Goal: Task Accomplishment & Management: Manage account settings

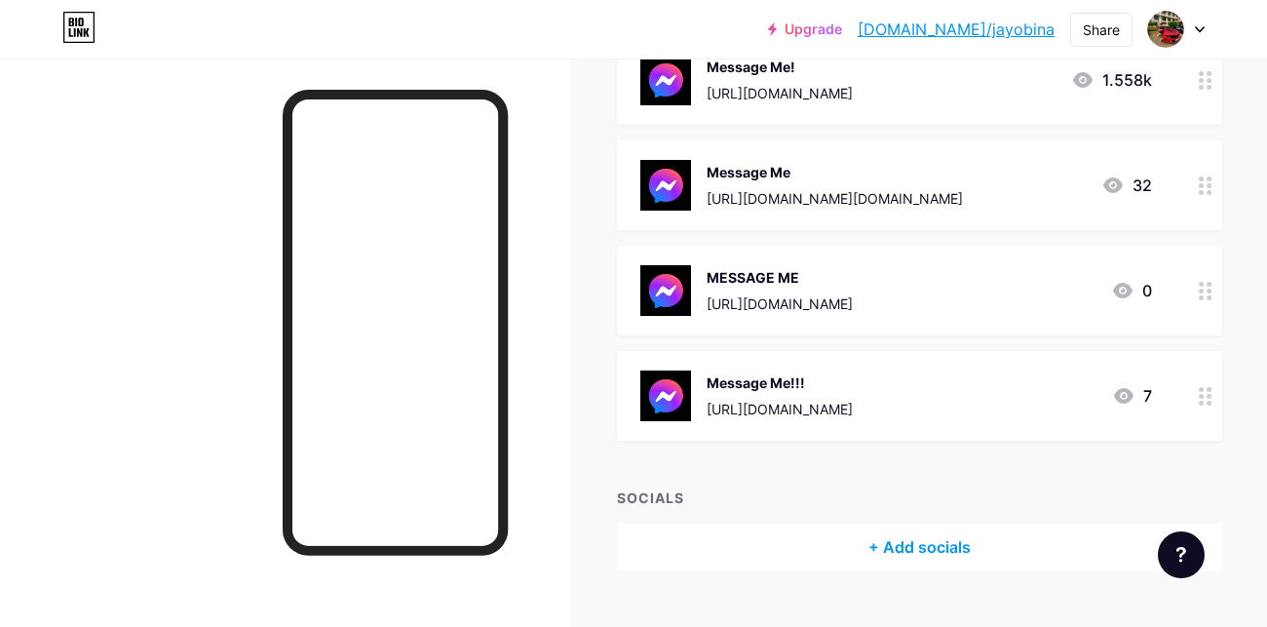
scroll to position [303, 0]
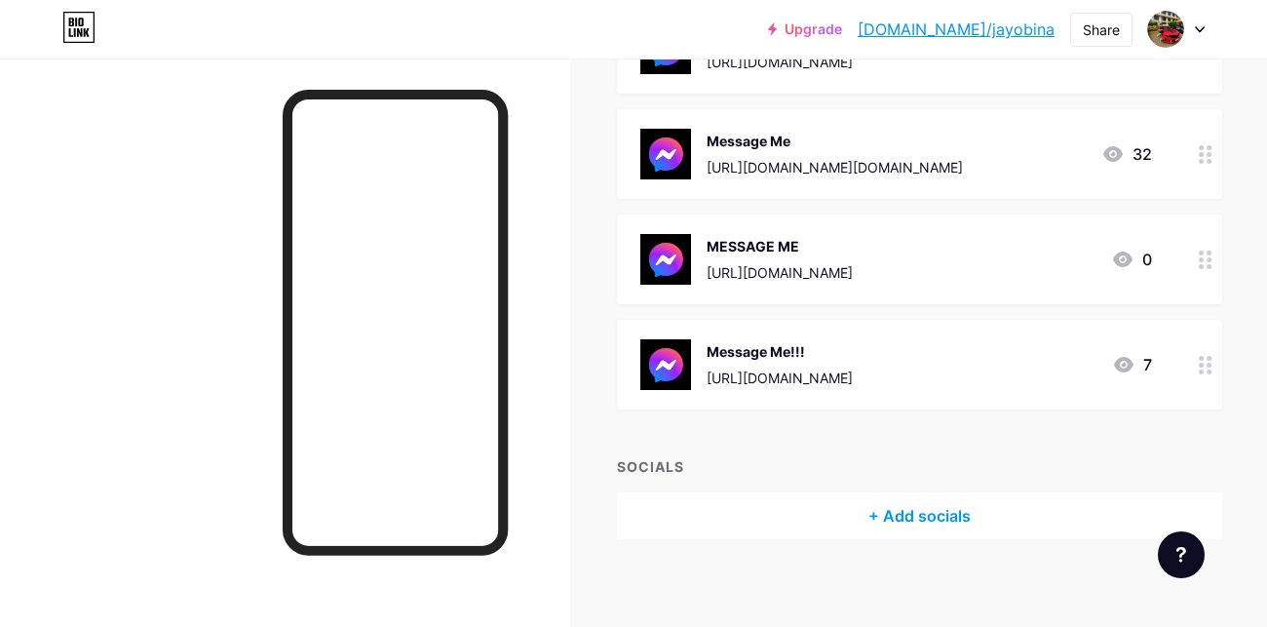
click at [1205, 146] on icon at bounding box center [1206, 154] width 14 height 19
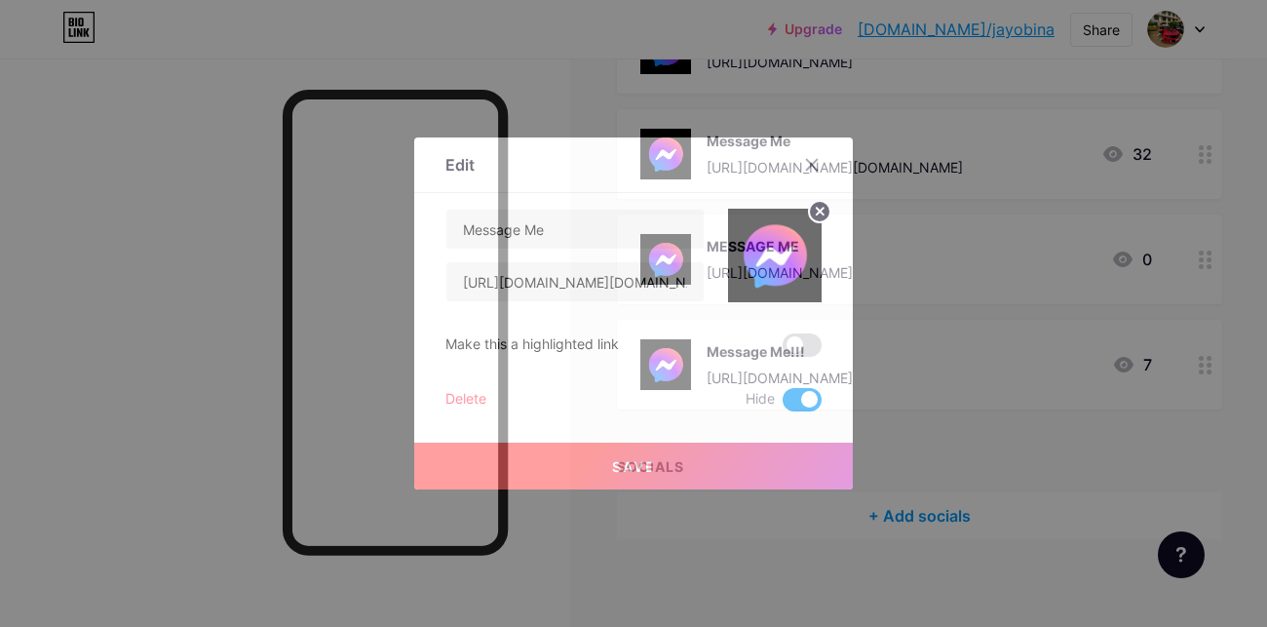
click at [736, 593] on div at bounding box center [633, 313] width 1267 height 627
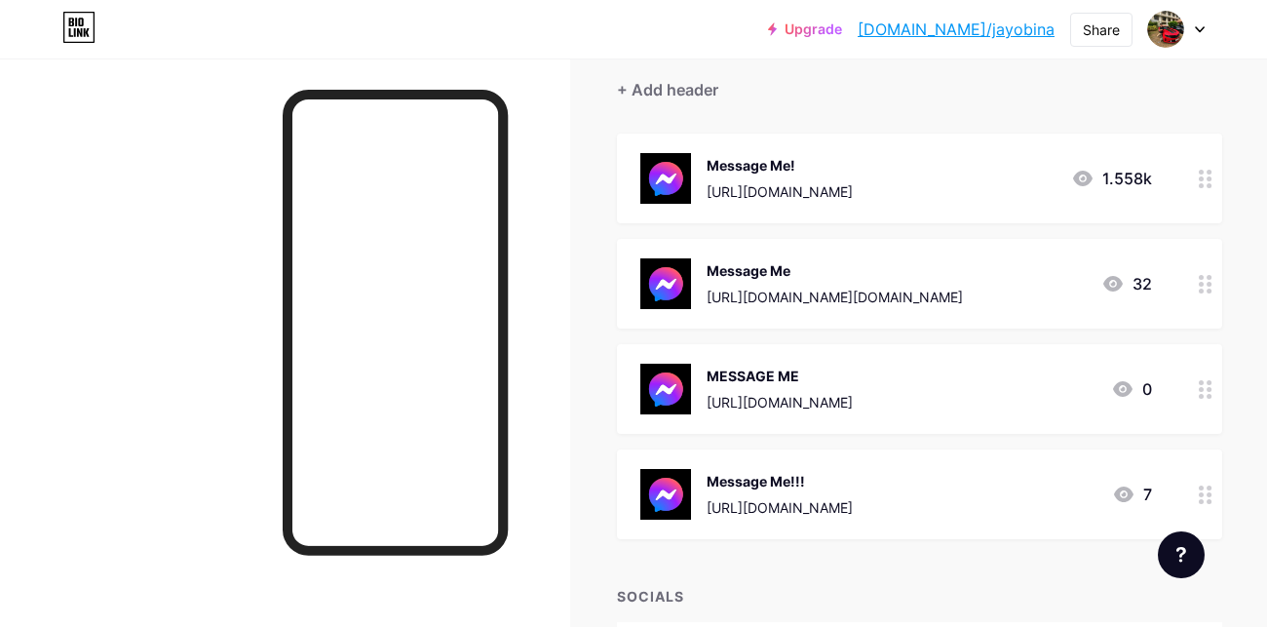
scroll to position [150, 0]
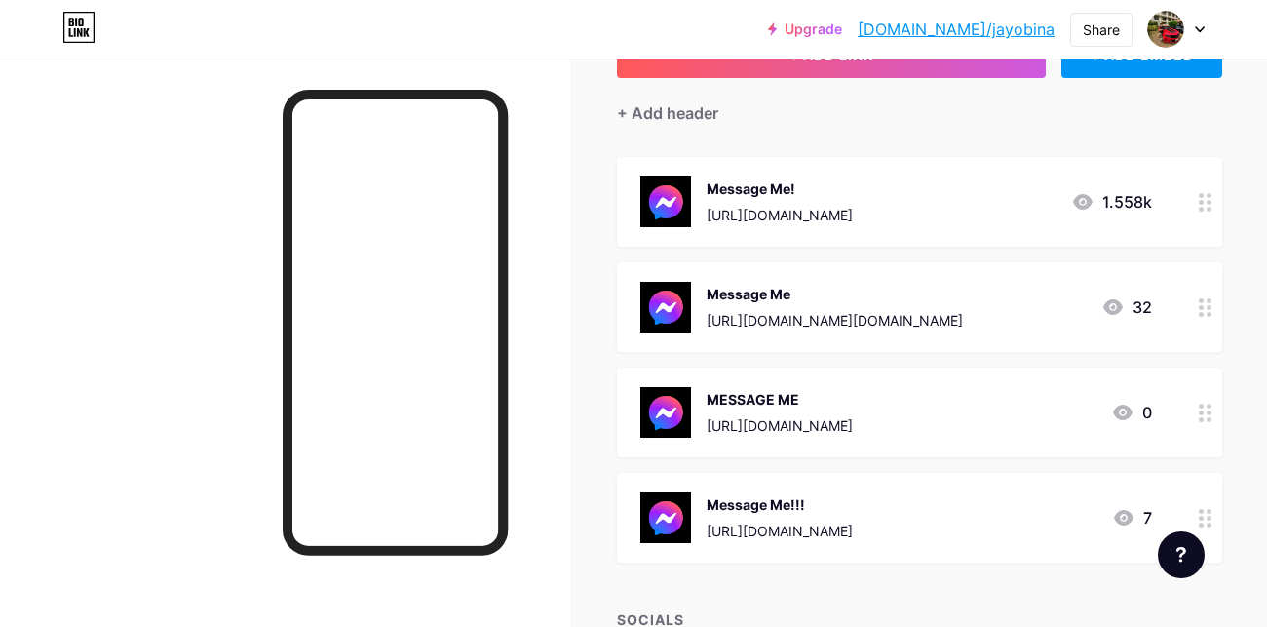
click at [1207, 193] on icon at bounding box center [1206, 202] width 14 height 19
click at [1207, 184] on div at bounding box center [633, 313] width 1267 height 627
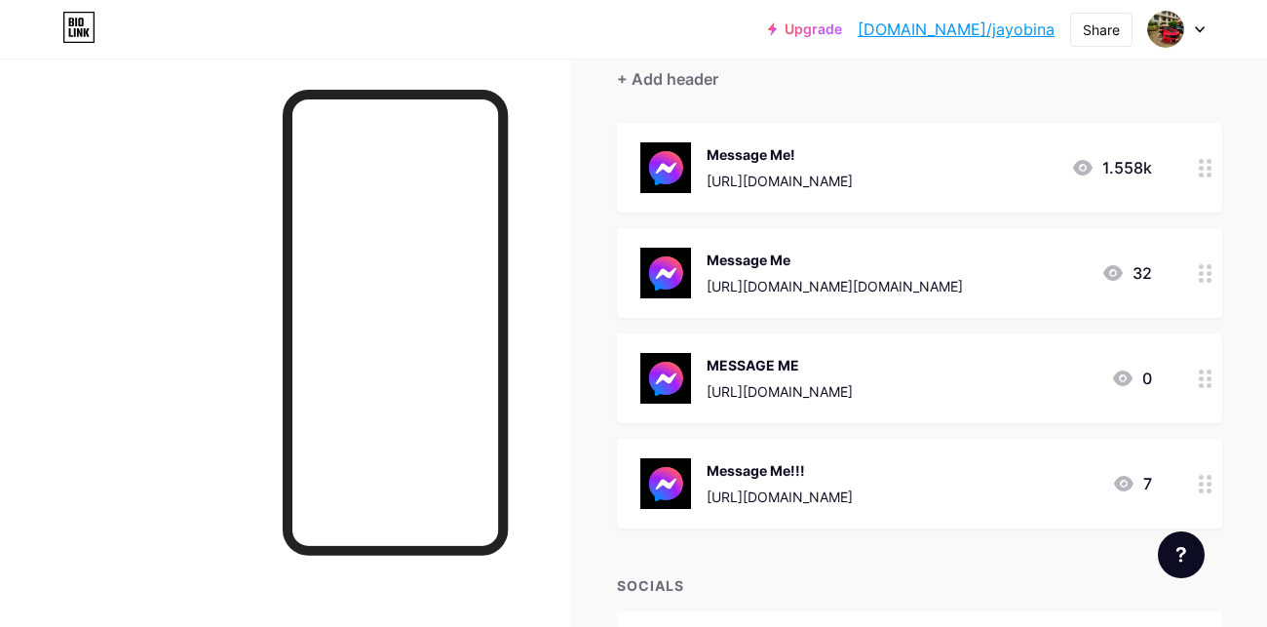
scroll to position [268, 0]
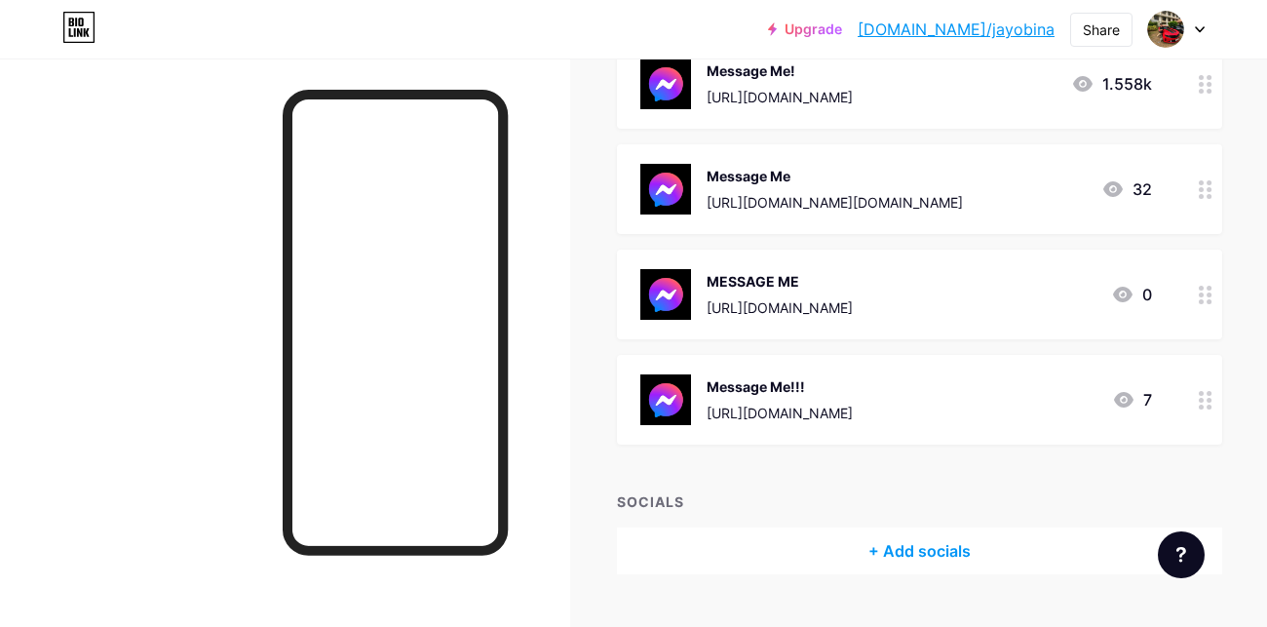
click at [1192, 391] on div at bounding box center [1205, 400] width 33 height 90
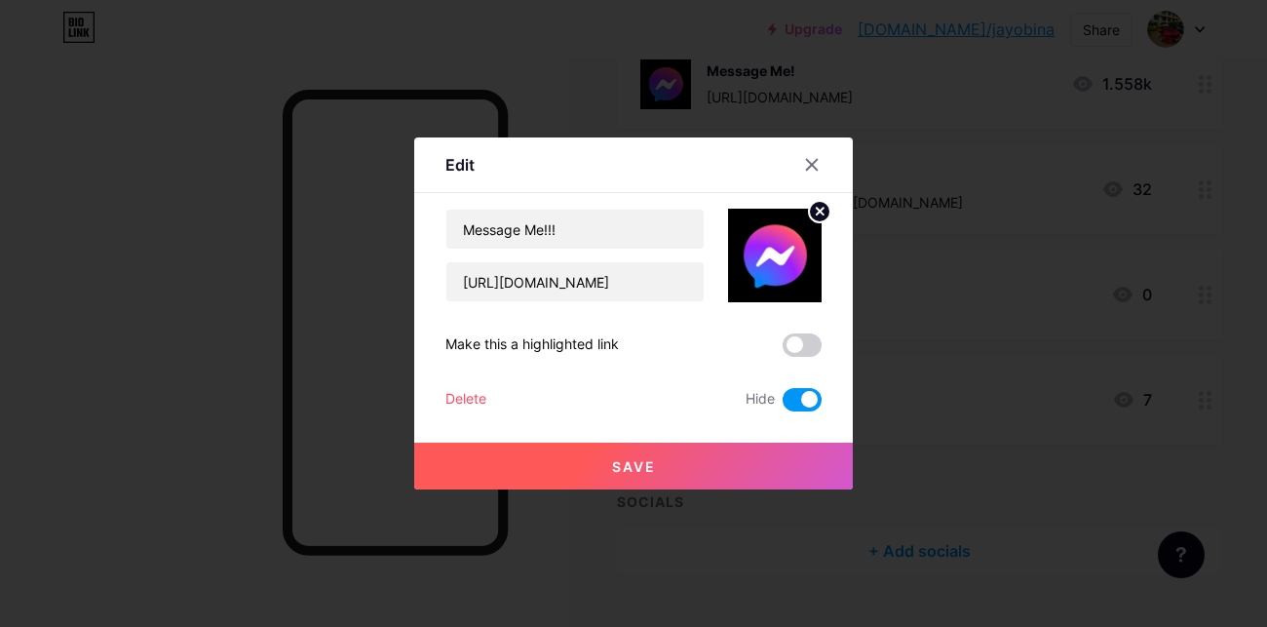
click at [1042, 373] on div at bounding box center [633, 313] width 1267 height 627
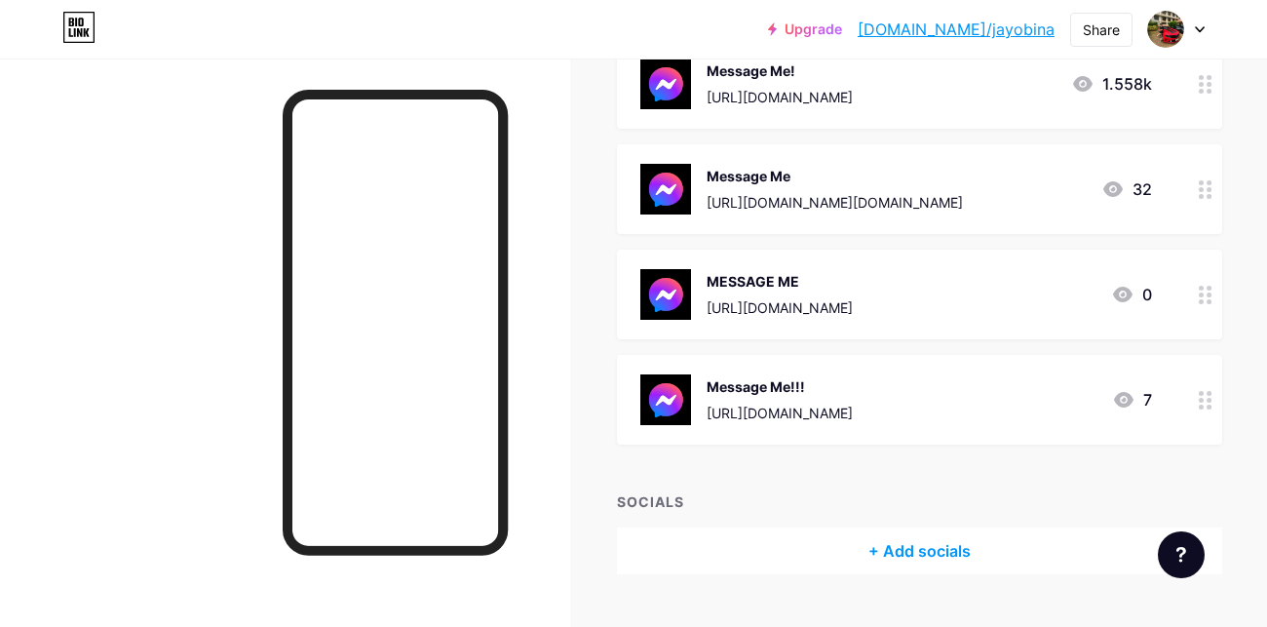
click at [1202, 271] on div at bounding box center [1205, 295] width 33 height 90
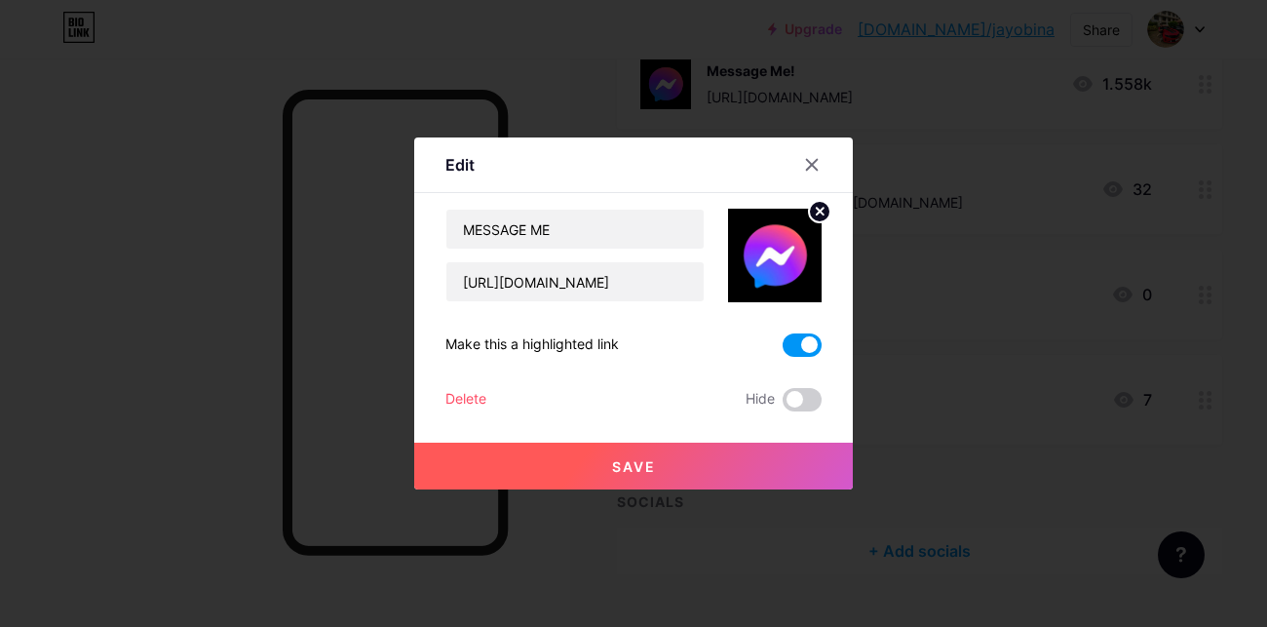
click at [962, 338] on div at bounding box center [633, 313] width 1267 height 627
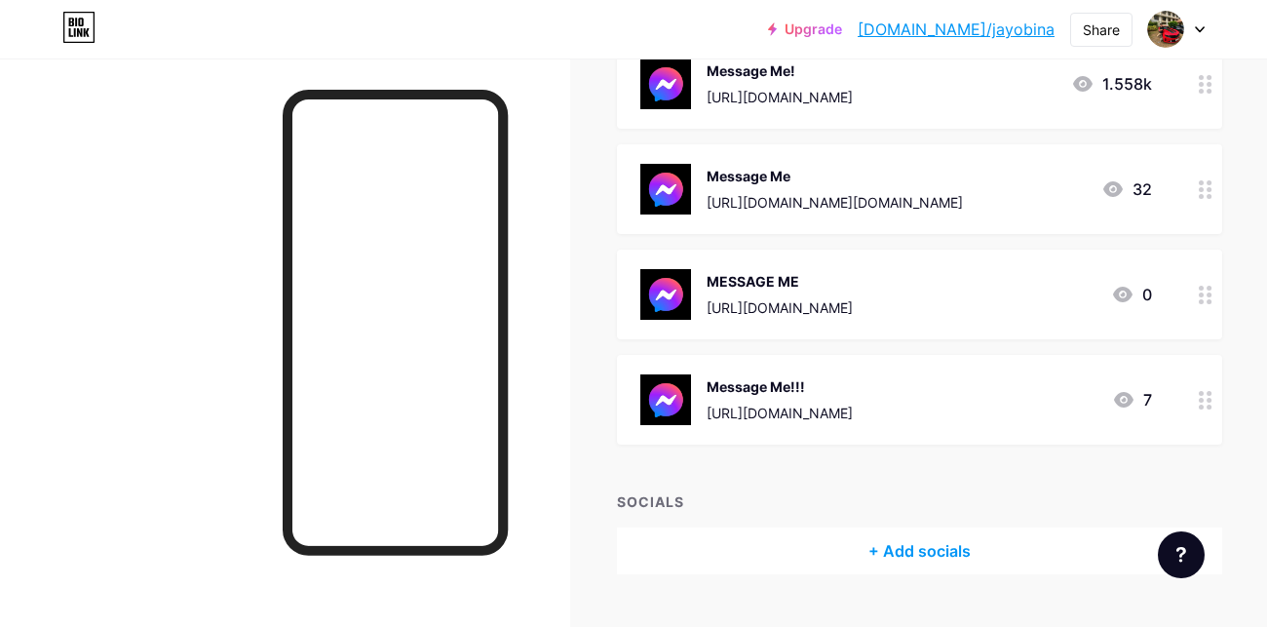
click at [1204, 180] on icon at bounding box center [1206, 189] width 14 height 19
click at [804, 169] on icon at bounding box center [812, 165] width 16 height 16
click at [1197, 283] on div at bounding box center [1205, 295] width 33 height 90
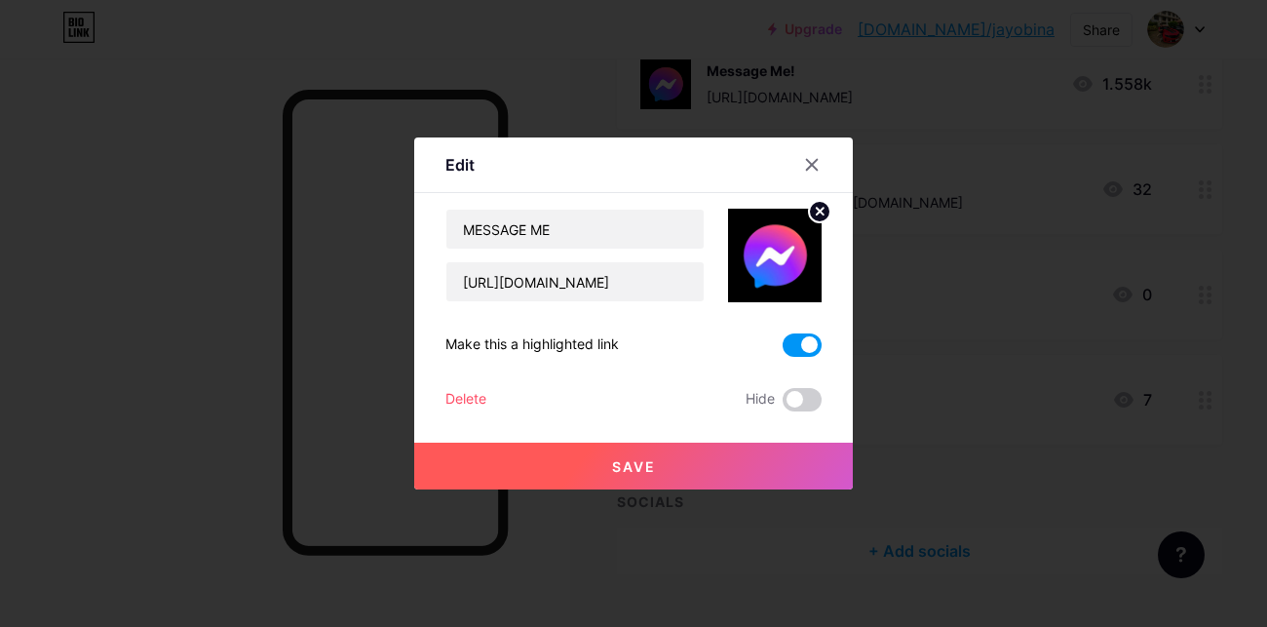
click at [783, 337] on span at bounding box center [802, 344] width 39 height 23
click at [783, 350] on input "checkbox" at bounding box center [783, 350] width 0 height 0
click at [783, 395] on span at bounding box center [802, 399] width 39 height 23
click at [783, 404] on input "checkbox" at bounding box center [783, 404] width 0 height 0
click at [730, 450] on button "Save" at bounding box center [633, 466] width 439 height 47
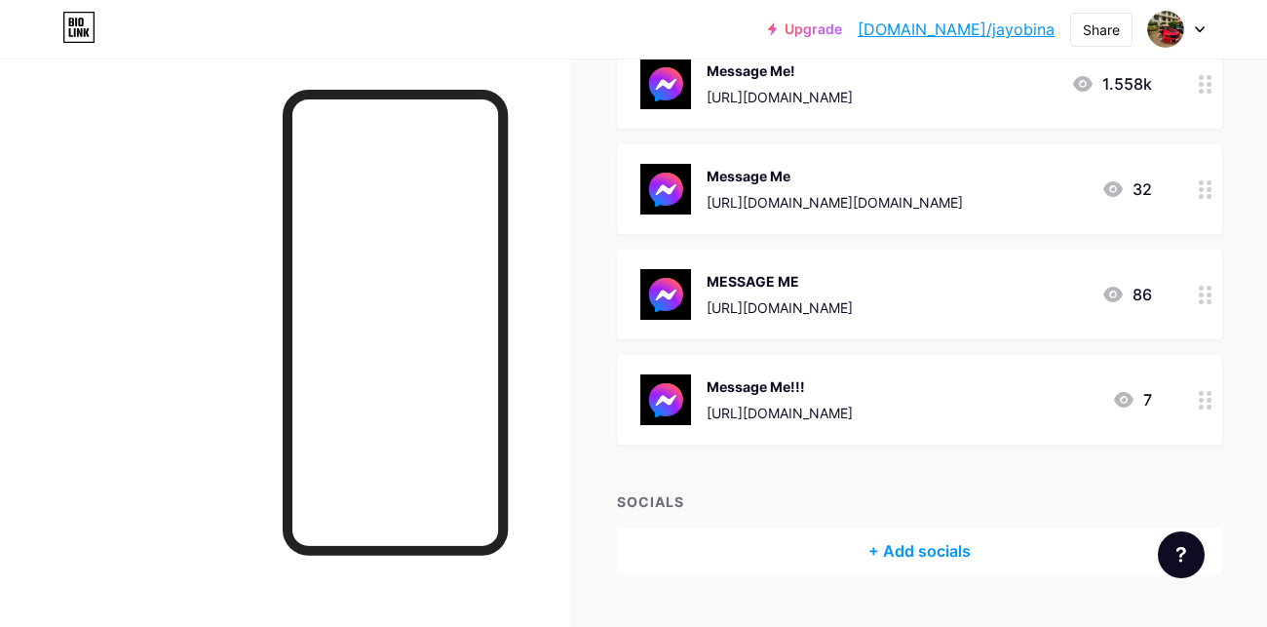
click at [1201, 187] on circle at bounding box center [1201, 189] width 5 height 5
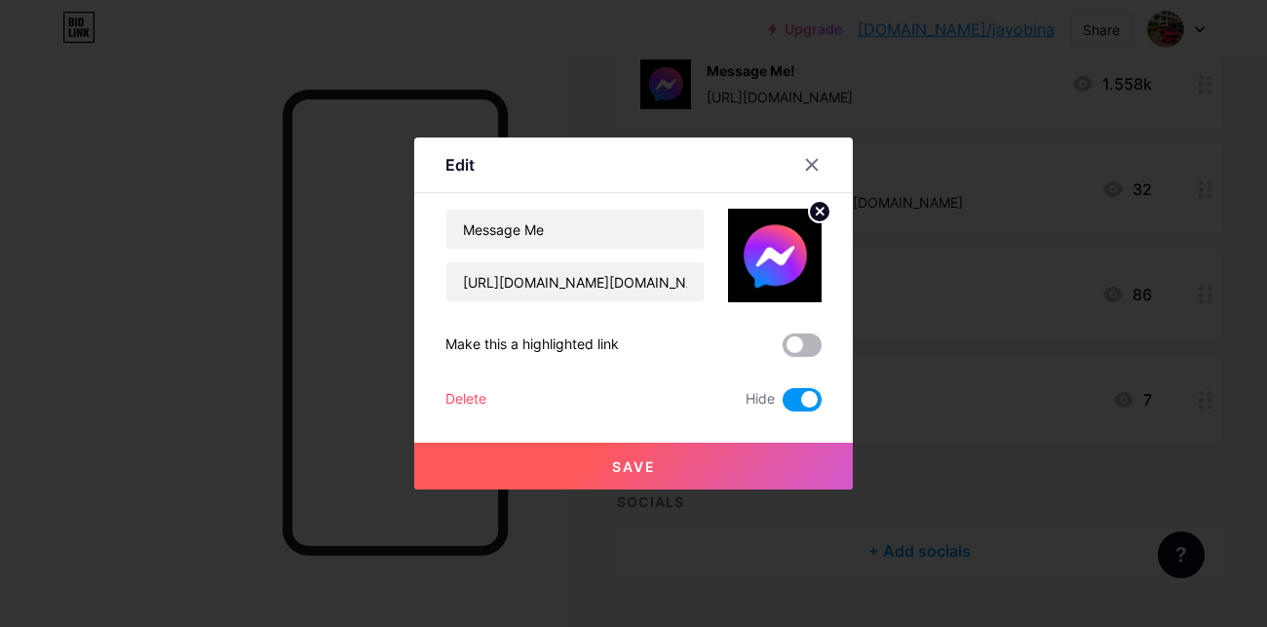
click at [783, 347] on span at bounding box center [802, 344] width 39 height 23
click at [783, 350] on input "checkbox" at bounding box center [783, 350] width 0 height 0
click at [783, 398] on span at bounding box center [802, 399] width 39 height 23
click at [783, 404] on input "checkbox" at bounding box center [783, 404] width 0 height 0
click at [707, 469] on button "Save" at bounding box center [633, 466] width 439 height 47
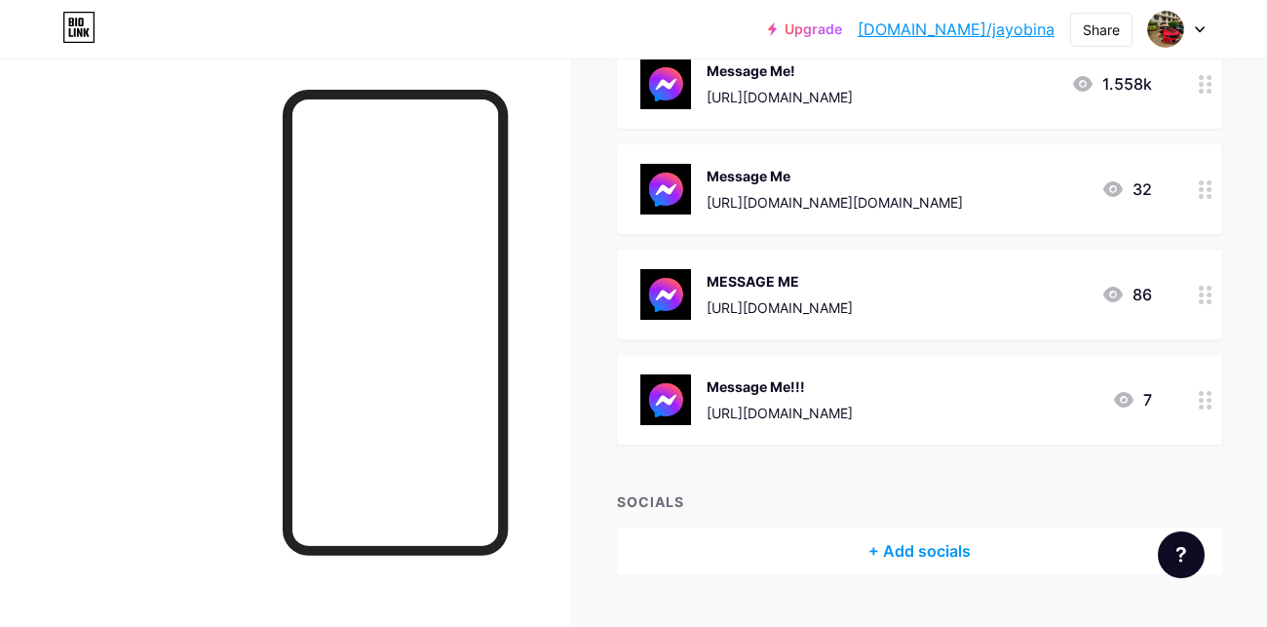
scroll to position [0, 0]
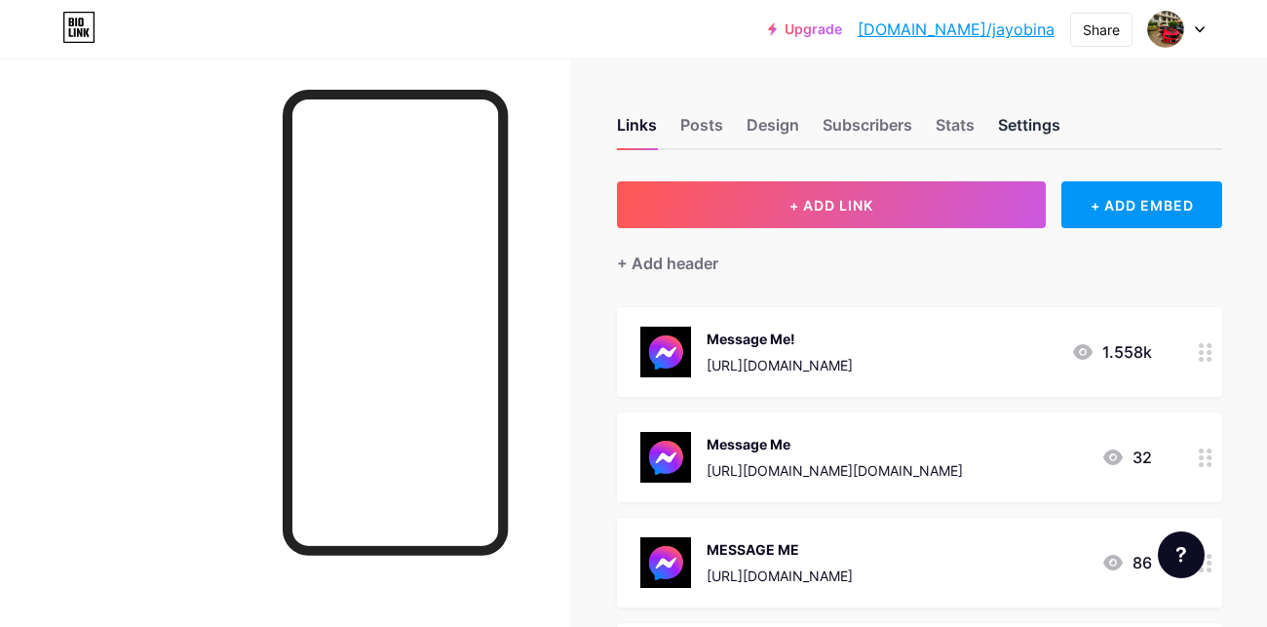
click at [1031, 120] on div "Settings" at bounding box center [1029, 130] width 62 height 35
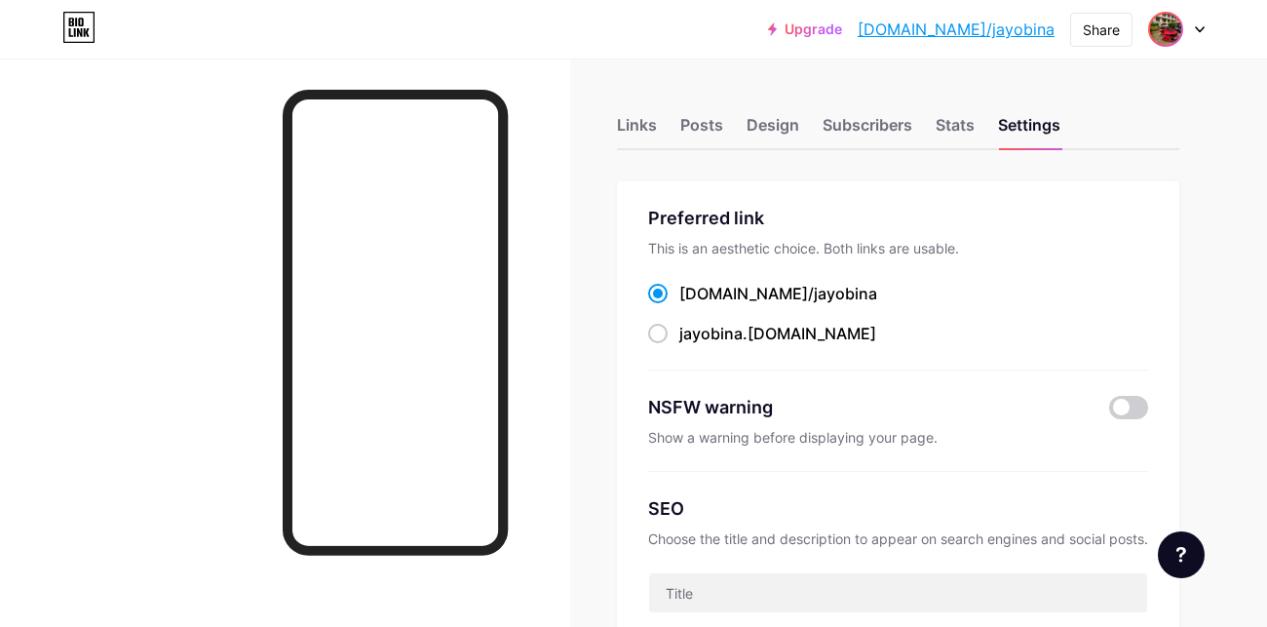
click at [1171, 30] on img at bounding box center [1165, 29] width 31 height 31
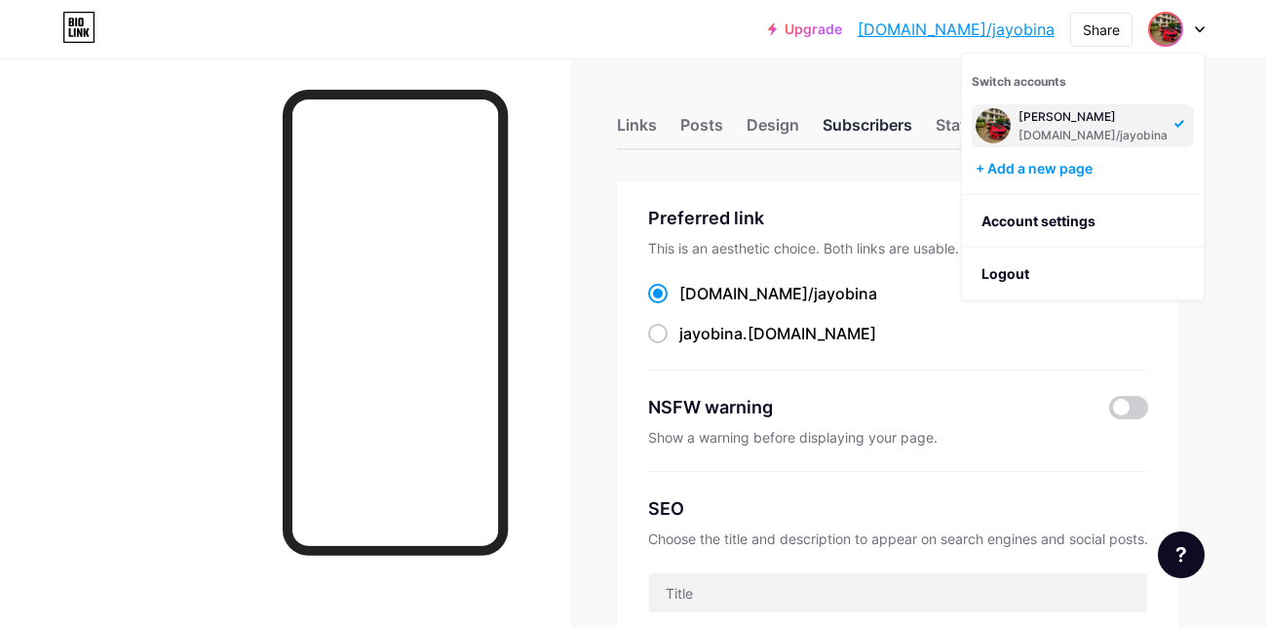
click at [839, 123] on div "Subscribers" at bounding box center [868, 130] width 90 height 35
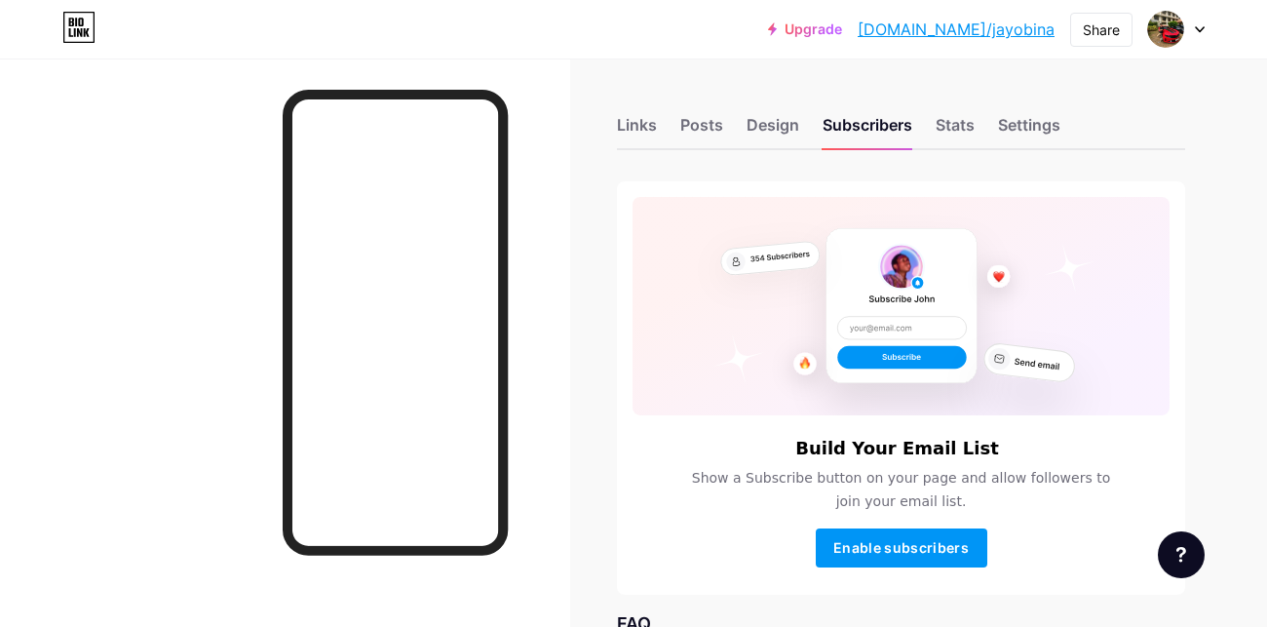
click at [960, 111] on div "Links Posts Design Subscribers Stats Settings" at bounding box center [901, 116] width 568 height 68
click at [961, 116] on div "Stats" at bounding box center [955, 130] width 39 height 35
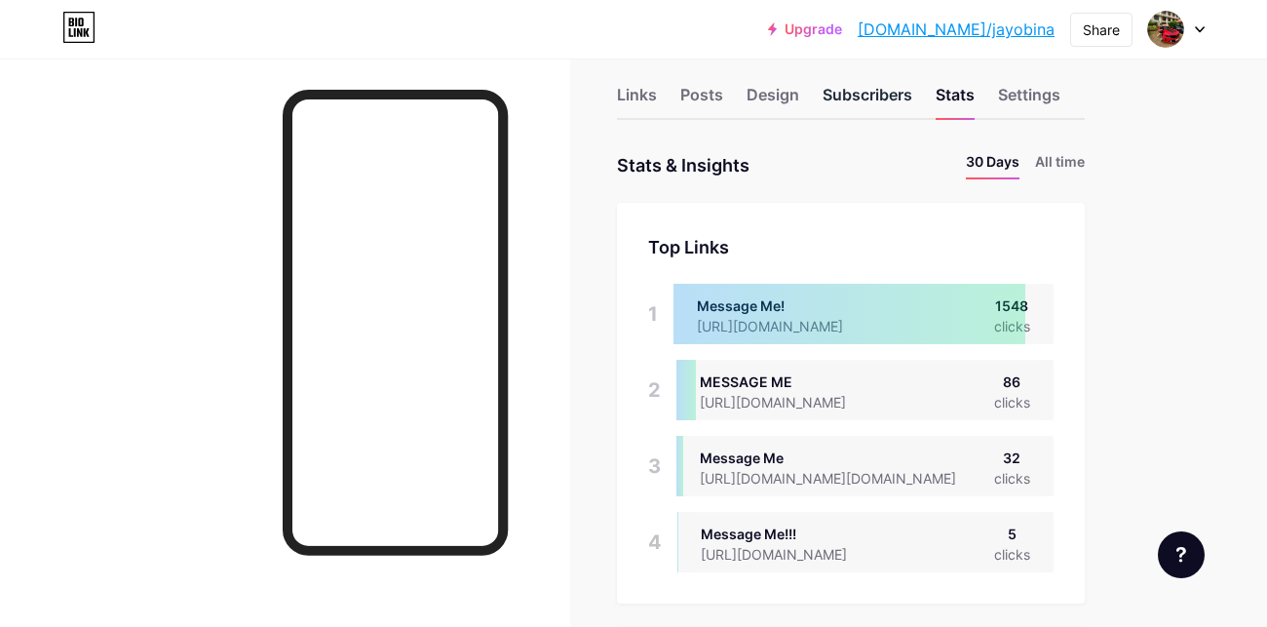
scroll to position [627, 1267]
click at [844, 93] on div "Subscribers" at bounding box center [868, 100] width 90 height 35
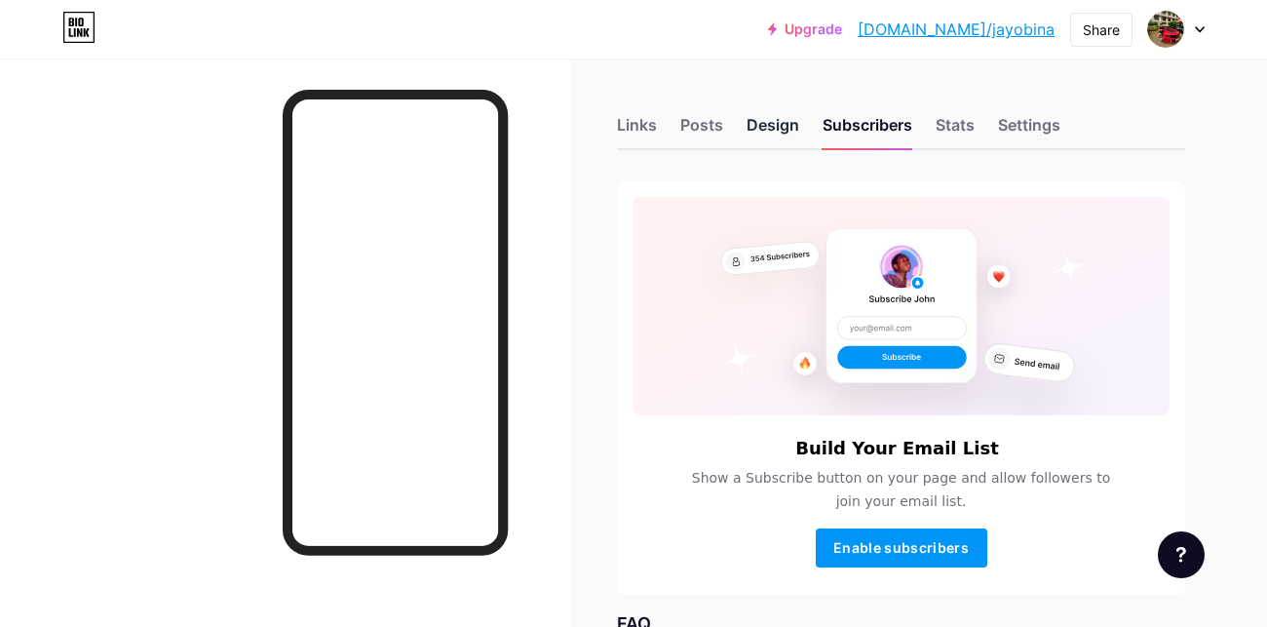
click at [759, 127] on div "Design" at bounding box center [773, 130] width 53 height 35
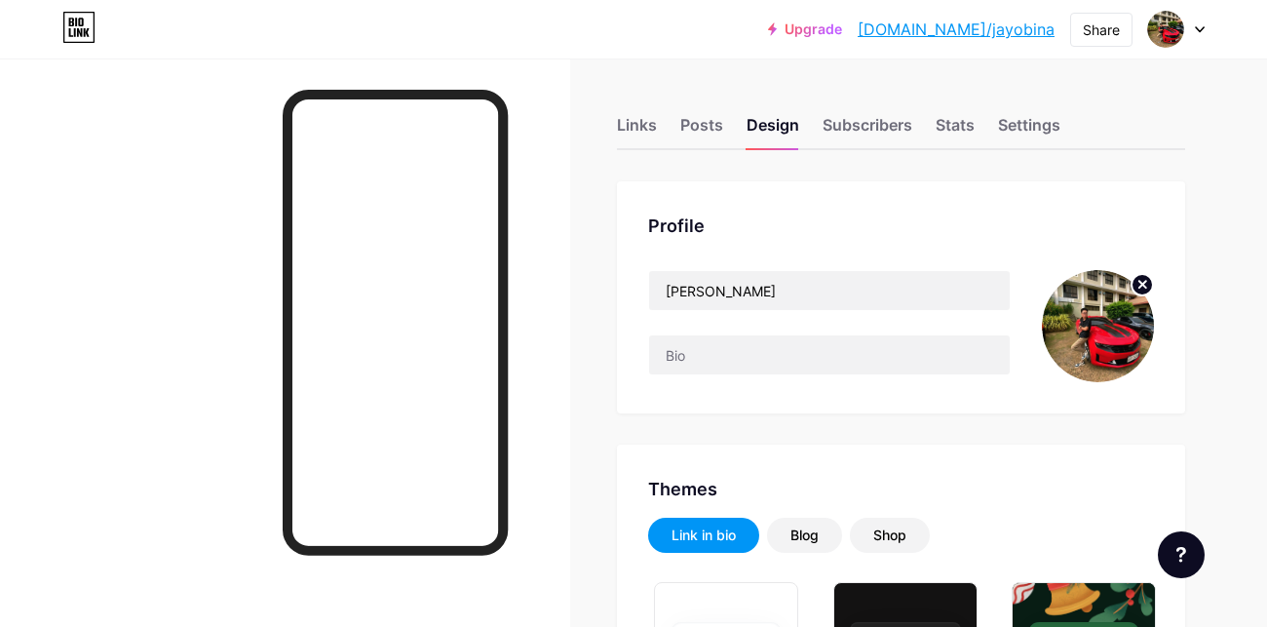
click at [1109, 328] on img at bounding box center [1098, 326] width 112 height 112
click at [1144, 288] on circle at bounding box center [1142, 284] width 21 height 21
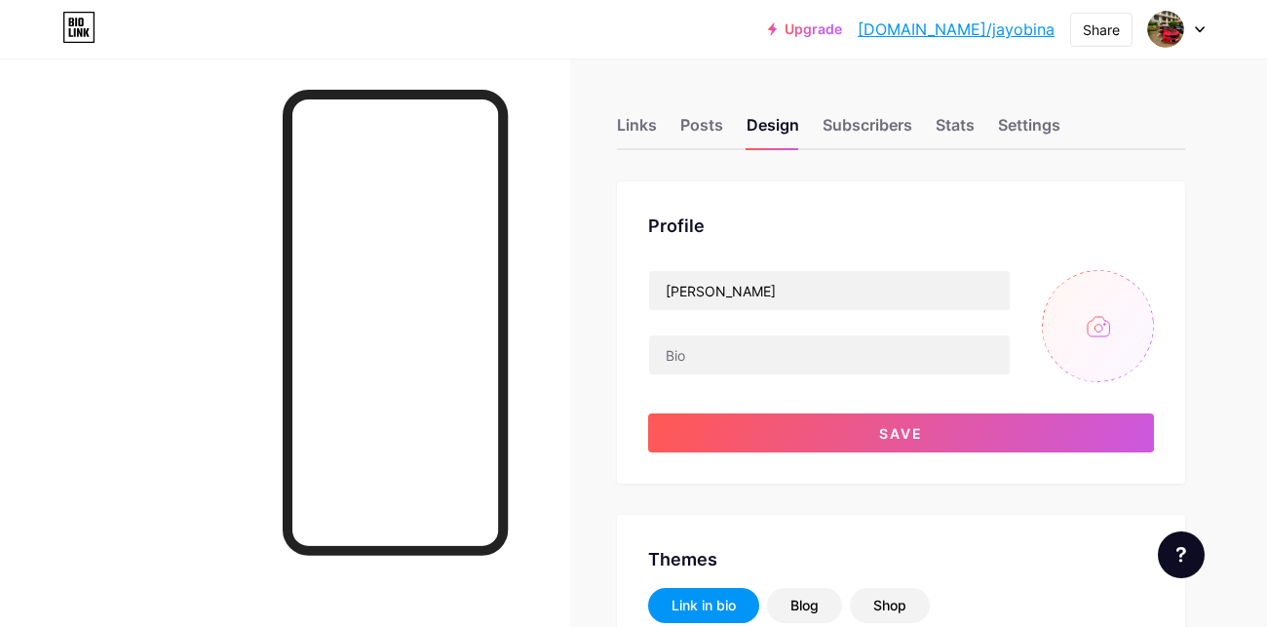
click at [1088, 321] on input "file" at bounding box center [1098, 326] width 112 height 112
click at [1081, 305] on input "file" at bounding box center [1098, 326] width 112 height 112
type input "C:\fakepath\photo_6203818653070248543_y.jpg"
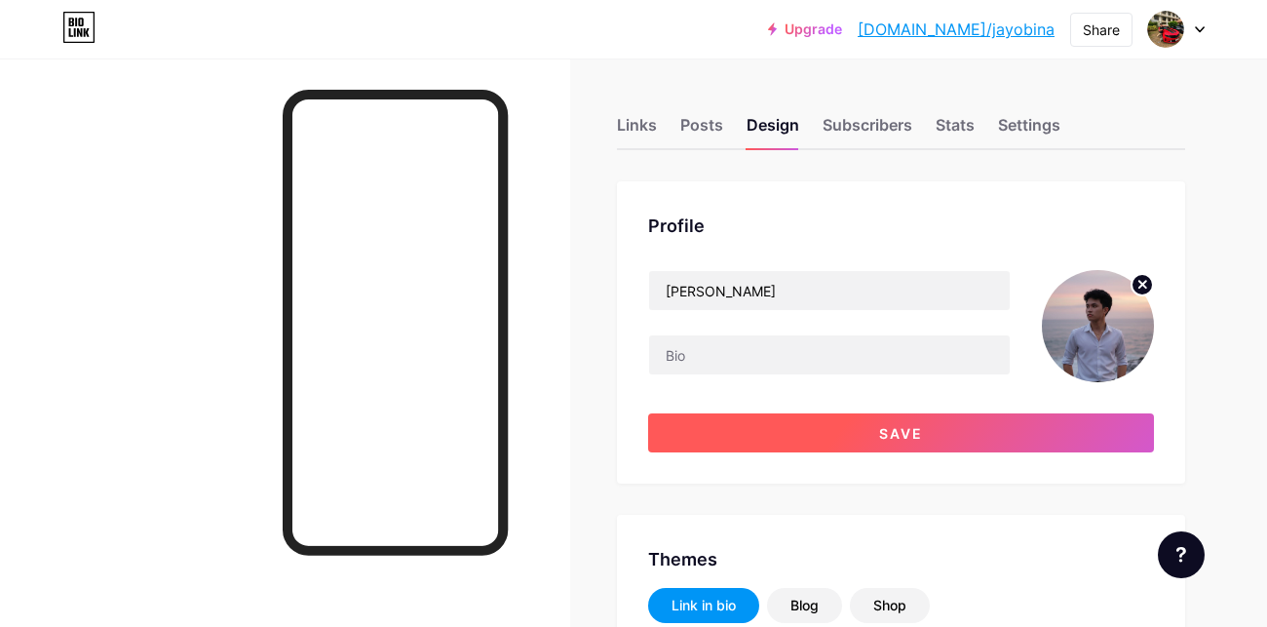
click at [958, 430] on button "Save" at bounding box center [901, 432] width 506 height 39
